Goal: Complete application form

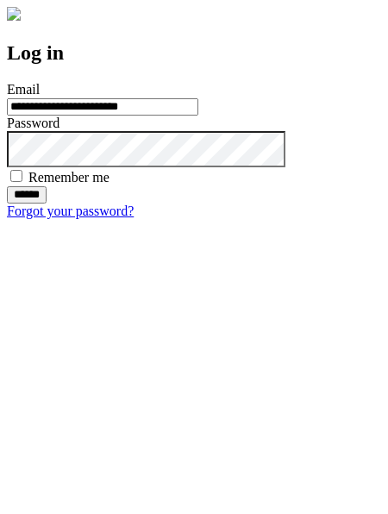
type input "**********"
click at [47, 203] on input "******" at bounding box center [27, 194] width 40 height 17
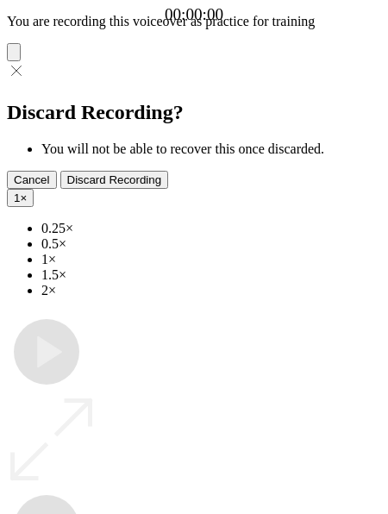
type input "**********"
